Goal: Information Seeking & Learning: Learn about a topic

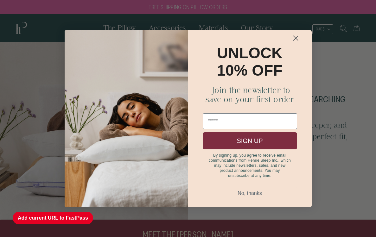
click at [296, 39] on circle "Close dialog" at bounding box center [295, 38] width 10 height 10
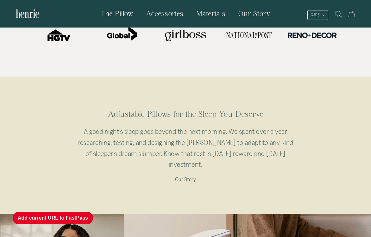
scroll to position [236, 0]
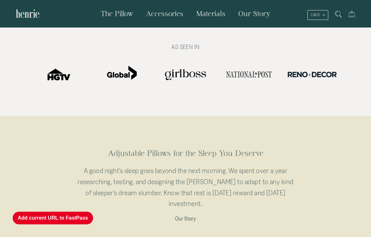
click at [121, 19] on link "The Pillow" at bounding box center [116, 13] width 45 height 27
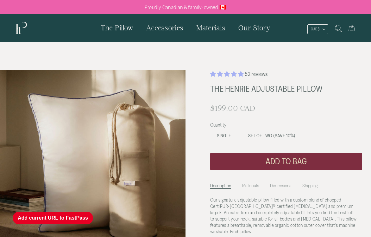
click at [58, 221] on button "Add current URL to FastPass" at bounding box center [53, 218] width 80 height 13
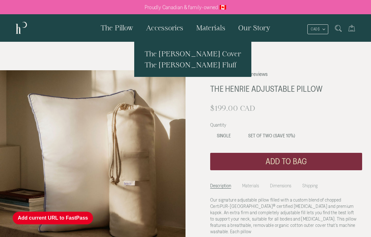
click at [166, 27] on span "Accessories" at bounding box center [164, 28] width 37 height 8
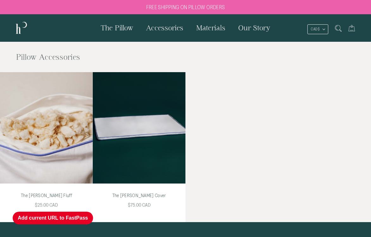
click at [214, 29] on span "Materials" at bounding box center [210, 28] width 29 height 8
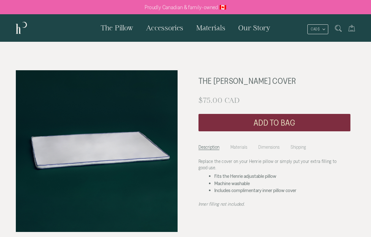
click at [19, 32] on img at bounding box center [28, 28] width 24 height 15
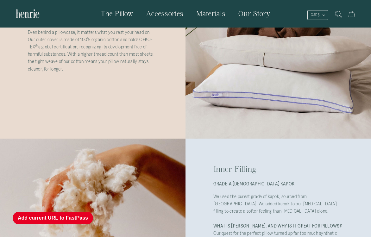
scroll to position [79, 0]
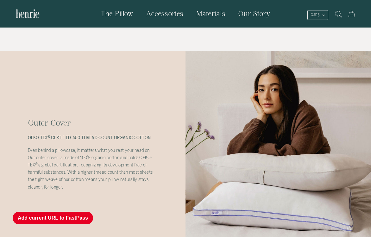
click at [118, 16] on span "The Pillow" at bounding box center [117, 14] width 33 height 8
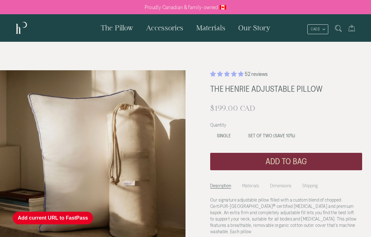
scroll to position [157, 0]
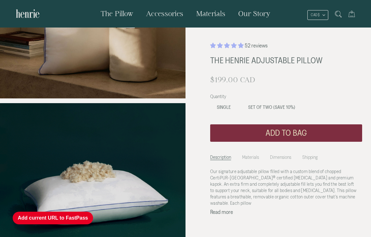
click at [260, 104] on label "Set of Two (SAVE 10%)" at bounding box center [272, 107] width 61 height 13
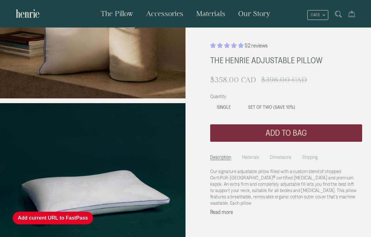
click at [77, 218] on button "Add current URL to FastPass" at bounding box center [53, 218] width 80 height 13
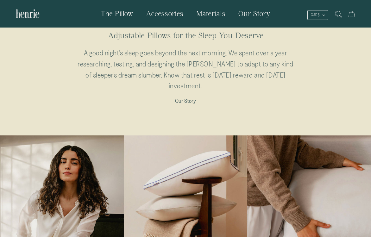
scroll to position [157, 0]
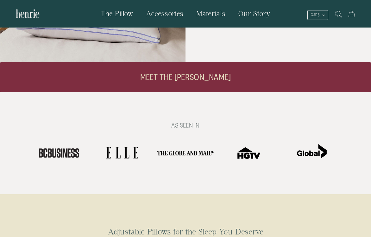
click at [182, 151] on div at bounding box center [185, 153] width 57 height 5
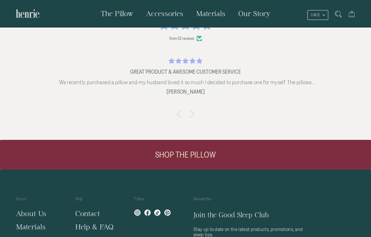
scroll to position [1185, 0]
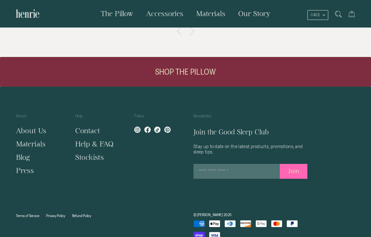
click at [38, 140] on link "Materials" at bounding box center [31, 144] width 30 height 8
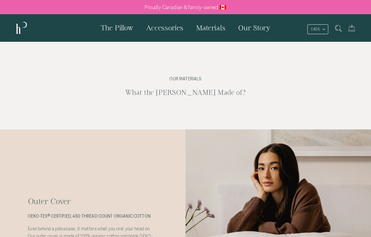
click at [125, 33] on link "The Pillow" at bounding box center [116, 27] width 45 height 27
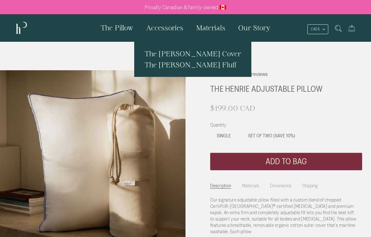
click at [164, 27] on span "Accessories" at bounding box center [164, 28] width 37 height 8
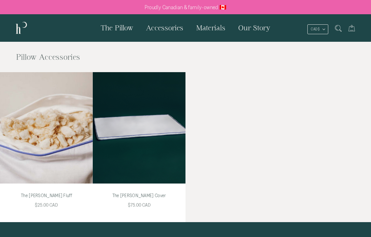
click at [209, 28] on span "Materials" at bounding box center [210, 28] width 29 height 8
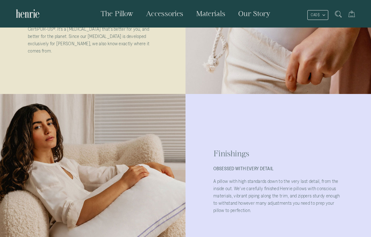
scroll to position [812, 0]
